Goal: Information Seeking & Learning: Check status

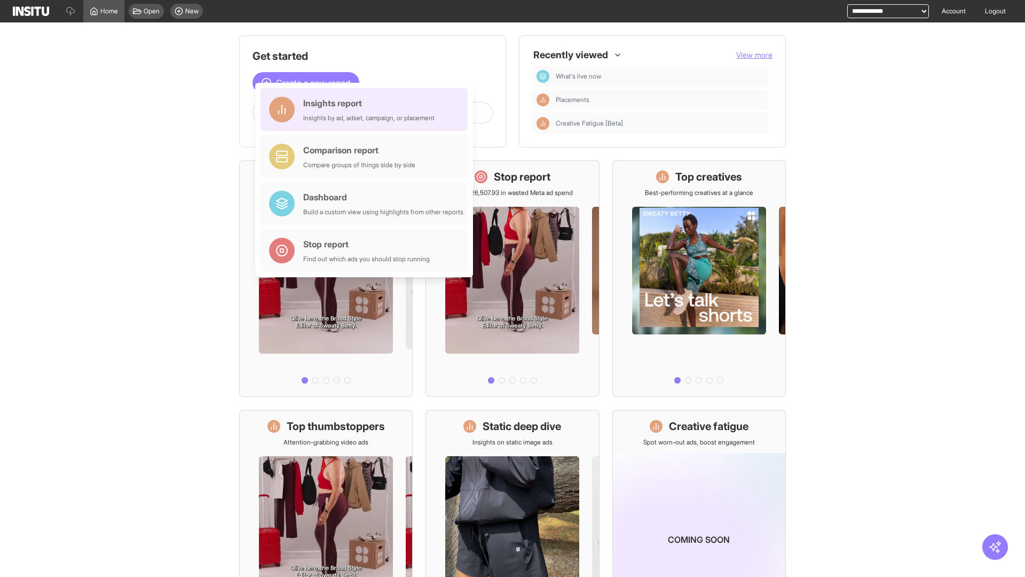
click at [367, 109] on div "Insights report Insights by ad, adset, campaign, or placement" at bounding box center [368, 110] width 131 height 26
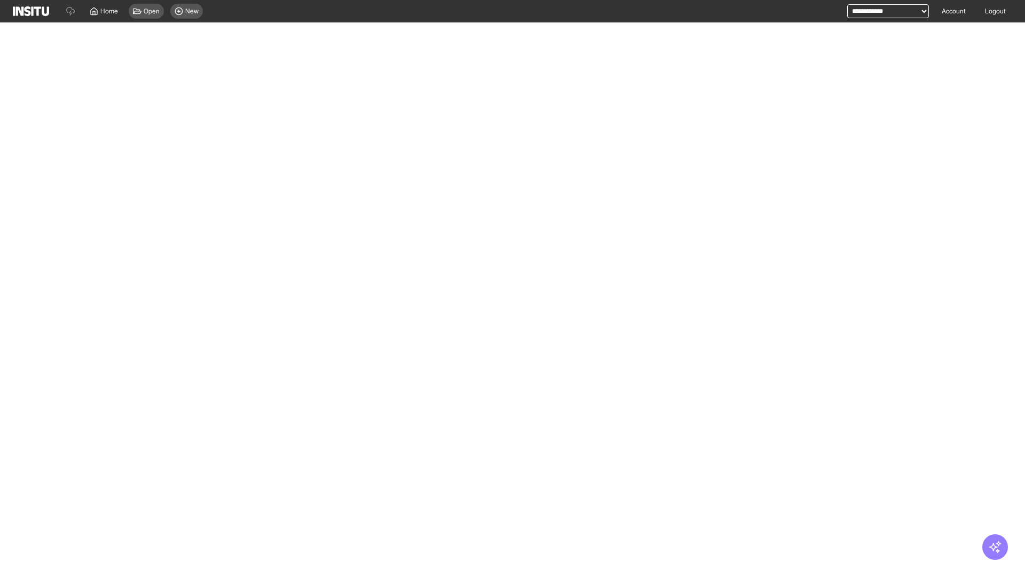
select select "**"
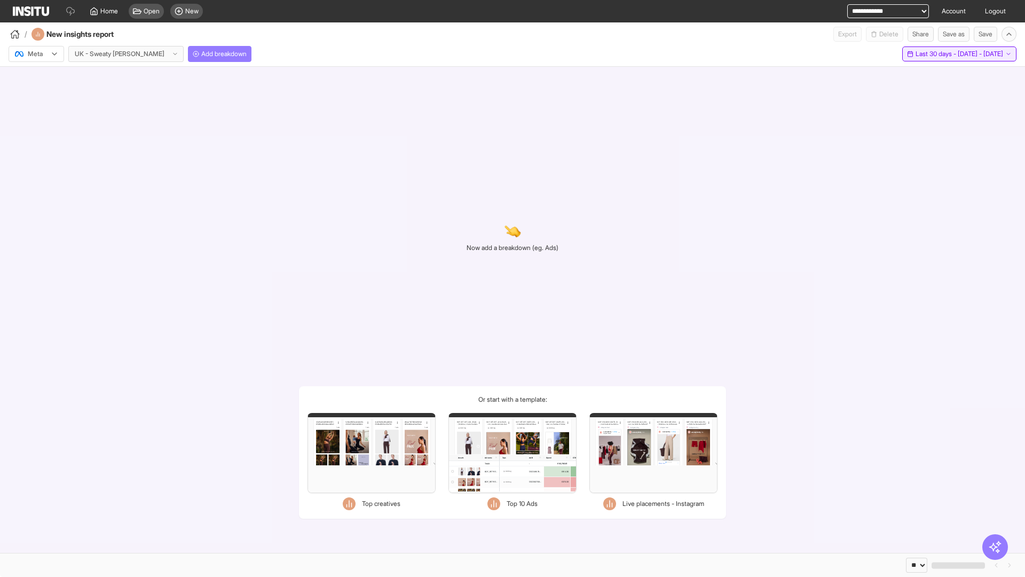
click at [938, 54] on span "Last 30 days - [DATE] - [DATE]" at bounding box center [960, 54] width 88 height 9
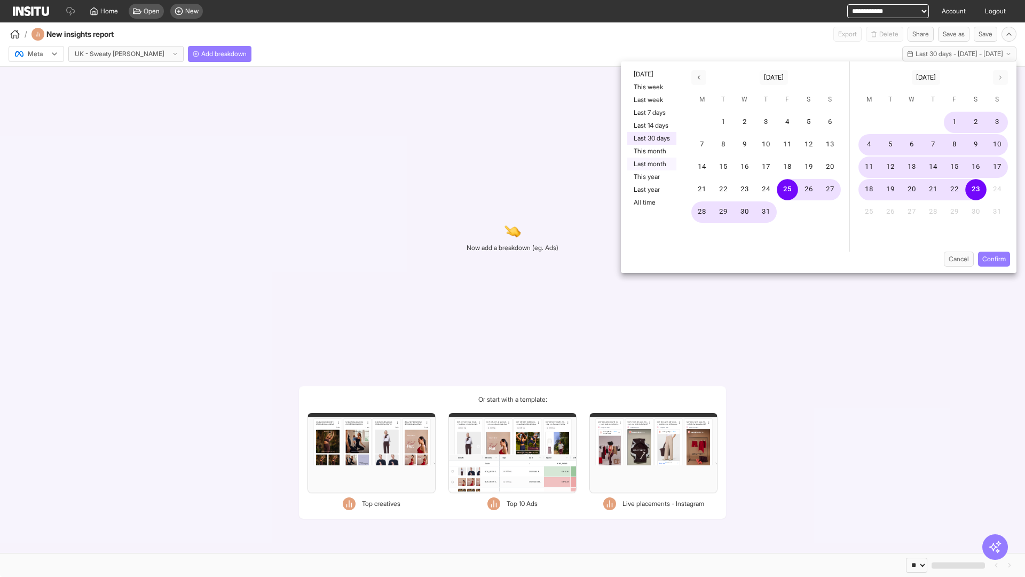
click at [651, 164] on button "Last month" at bounding box center [651, 164] width 49 height 13
